Goal: Navigation & Orientation: Find specific page/section

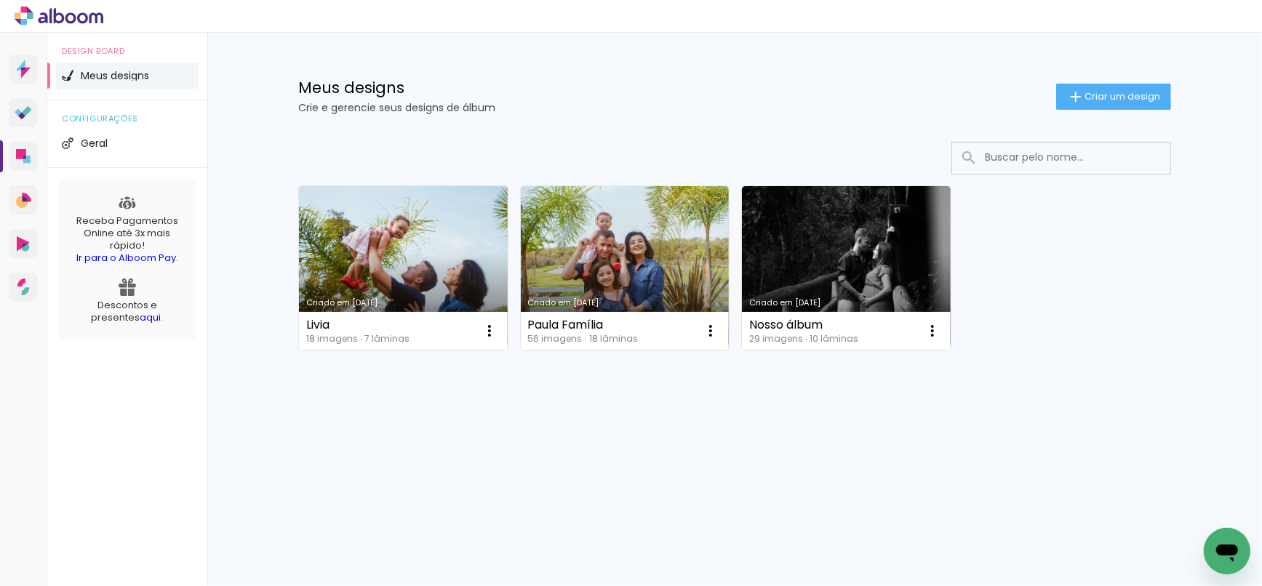
click at [1248, 17] on div at bounding box center [631, 16] width 1262 height 33
click at [1244, 14] on div at bounding box center [631, 16] width 1262 height 33
click at [71, 15] on icon at bounding box center [70, 17] width 11 height 11
click at [1203, 11] on div at bounding box center [631, 16] width 1262 height 33
